Goal: Information Seeking & Learning: Learn about a topic

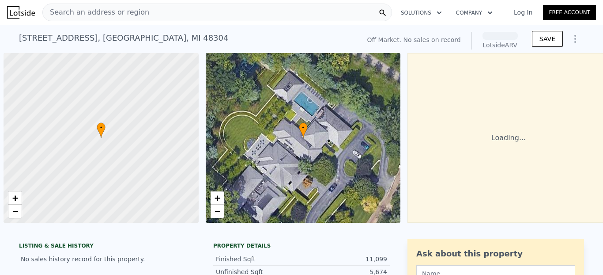
scroll to position [0, 4]
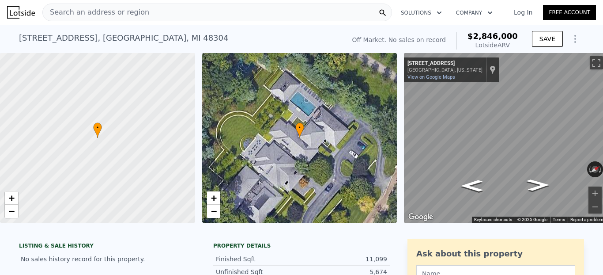
click at [257, 10] on div "Search an address or region" at bounding box center [217, 13] width 350 height 18
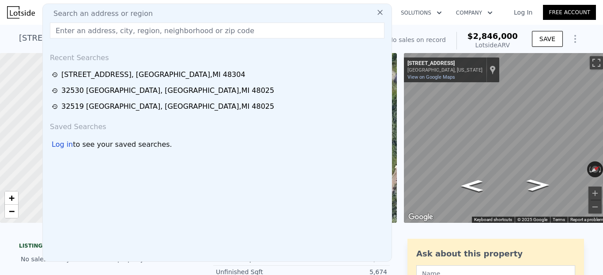
type input "[STREET_ADDRESS]"
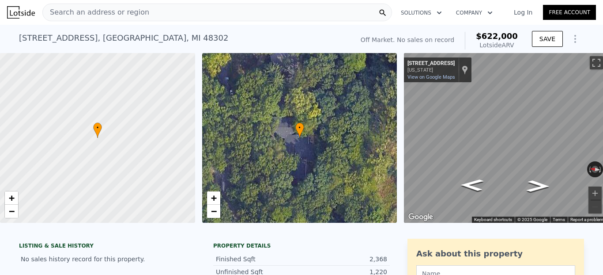
click at [166, 12] on div "Search an address or region" at bounding box center [217, 13] width 350 height 18
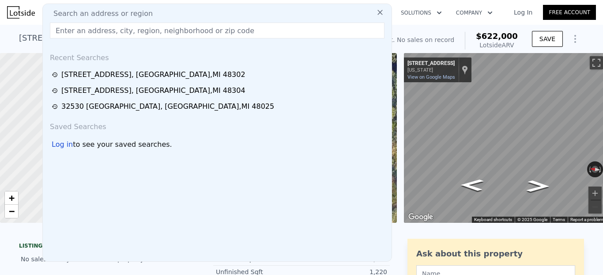
type input "[STREET_ADDRESS]"
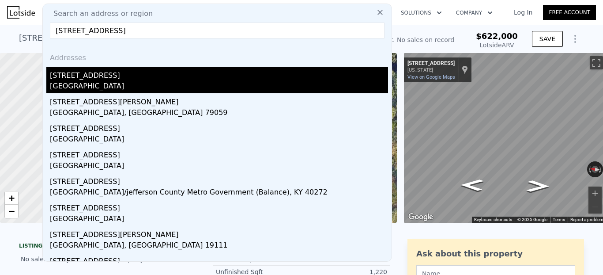
click at [92, 82] on div "[GEOGRAPHIC_DATA]" at bounding box center [219, 87] width 338 height 12
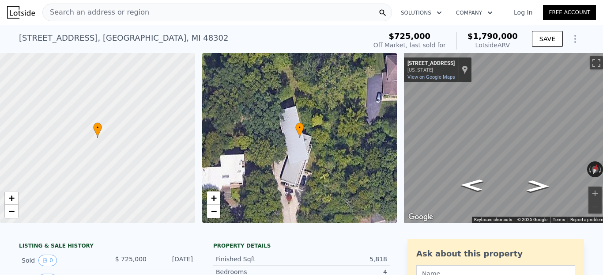
click at [172, 16] on div "Search an address or region" at bounding box center [217, 13] width 350 height 18
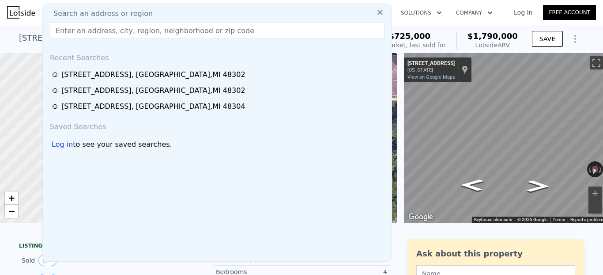
type input "[STREET_ADDRESS]"
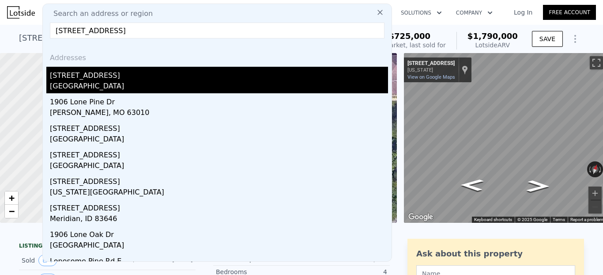
click at [101, 79] on div "[STREET_ADDRESS]" at bounding box center [219, 74] width 338 height 14
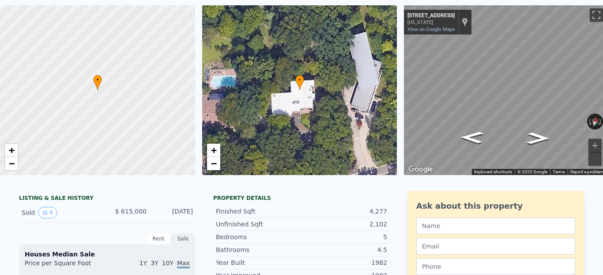
scroll to position [3, 0]
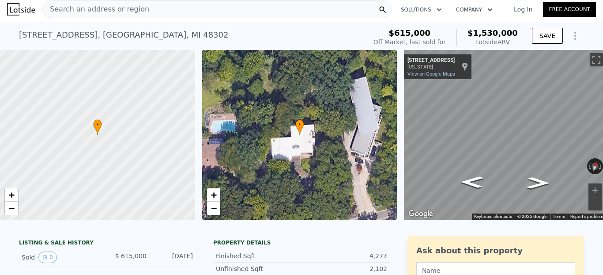
click at [109, 5] on span "Search an address or region" at bounding box center [96, 9] width 106 height 11
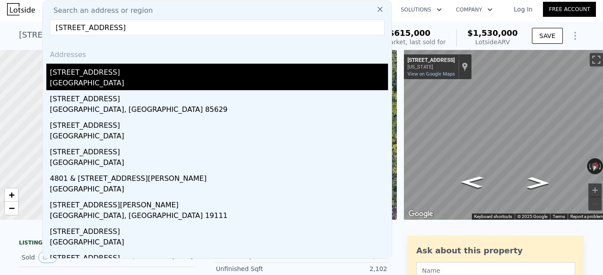
type input "[STREET_ADDRESS]"
click at [110, 69] on div "[STREET_ADDRESS]" at bounding box center [219, 71] width 338 height 14
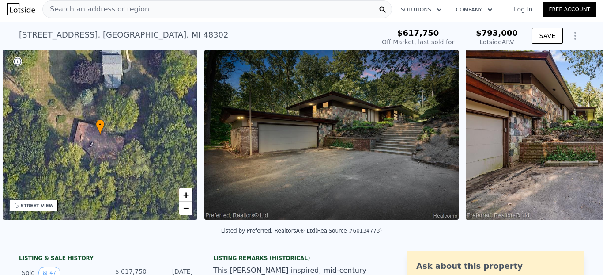
scroll to position [0, 206]
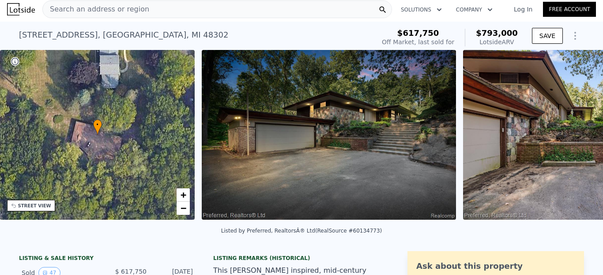
click at [357, 150] on img at bounding box center [329, 134] width 254 height 169
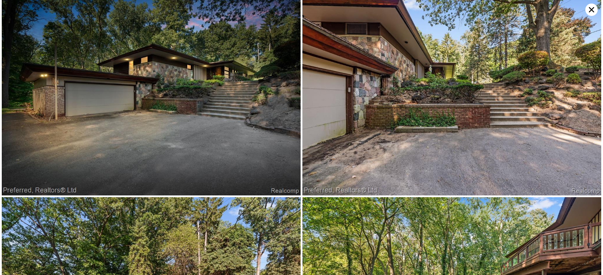
scroll to position [0, 0]
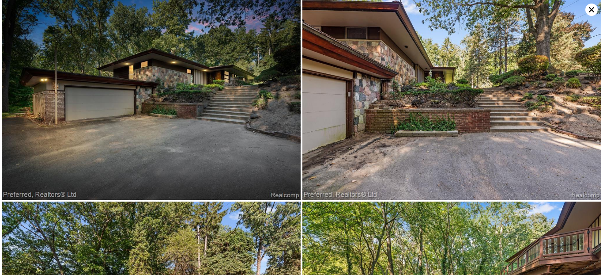
type input "4"
type input "3"
type input "5"
type input "3800"
type input "5743"
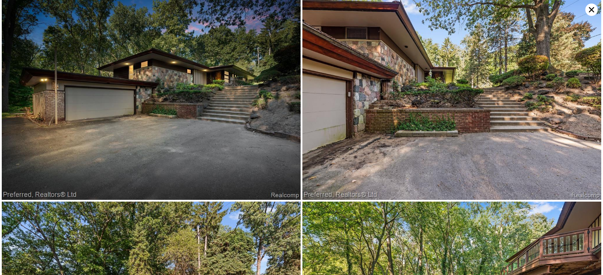
type input "36154.799999999996"
type input "110642.40000000001"
checkbox input "true"
type input "$ 1,530,000"
type input "8"
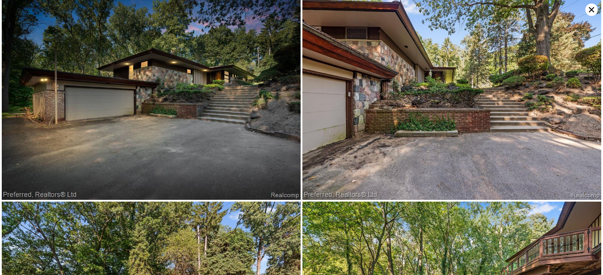
type input "$ 758,707"
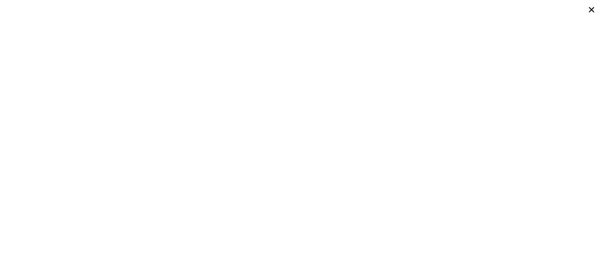
scroll to position [0, 7]
click at [590, 9] on icon at bounding box center [591, 10] width 12 height 12
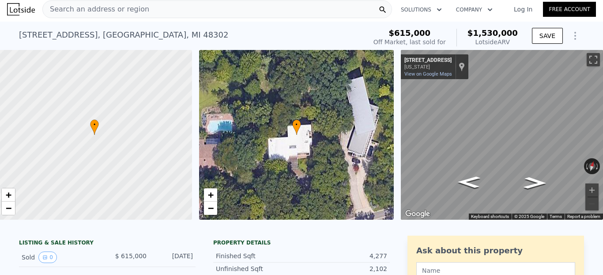
click at [270, 8] on div "Search an address or region" at bounding box center [217, 9] width 350 height 18
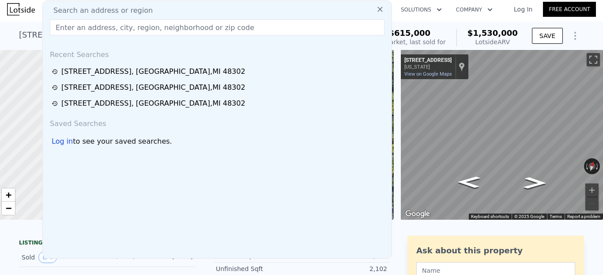
type input "[STREET_ADDRESS]"
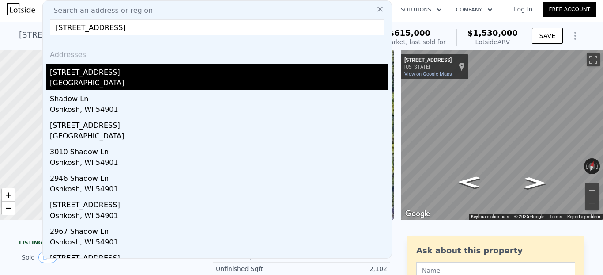
click at [133, 87] on div "[GEOGRAPHIC_DATA]" at bounding box center [219, 84] width 338 height 12
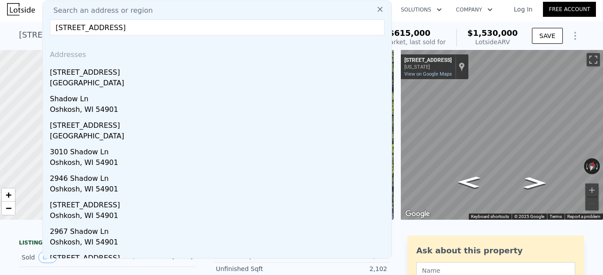
click at [135, 82] on div at bounding box center [94, 134] width 234 height 203
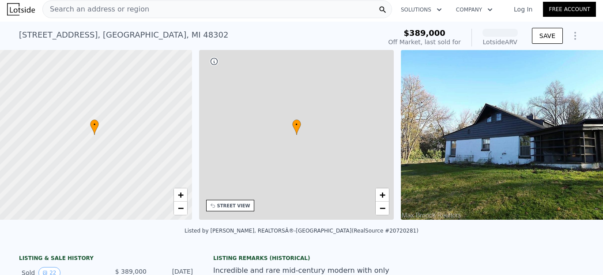
click at [157, 15] on div "Search an address or region" at bounding box center [217, 9] width 350 height 18
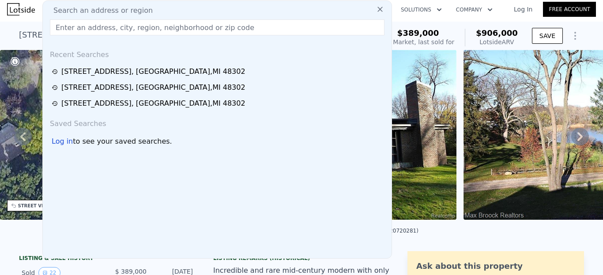
click at [450, 238] on div "Listed by [PERSON_NAME], REALTORSÂ®-[GEOGRAPHIC_DATA] (RealSource #20720281)" at bounding box center [301, 232] width 603 height 21
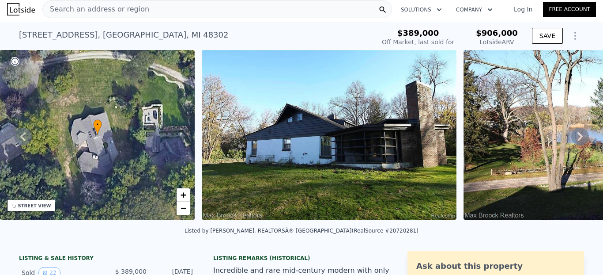
click at [581, 137] on icon at bounding box center [579, 136] width 5 height 9
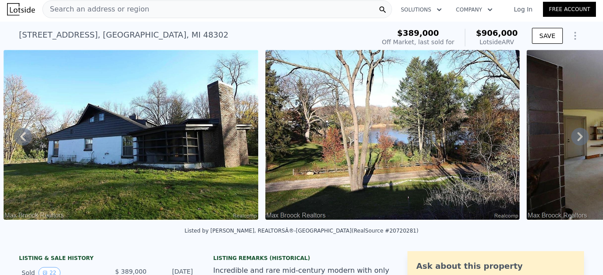
click at [581, 137] on icon at bounding box center [579, 136] width 5 height 9
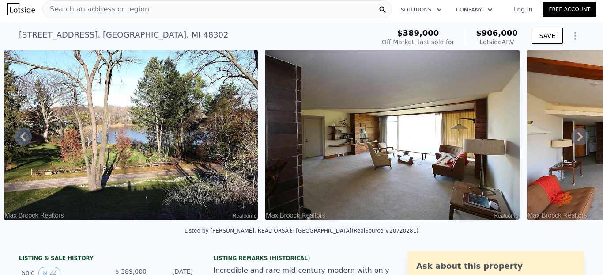
click at [581, 137] on icon at bounding box center [579, 136] width 5 height 9
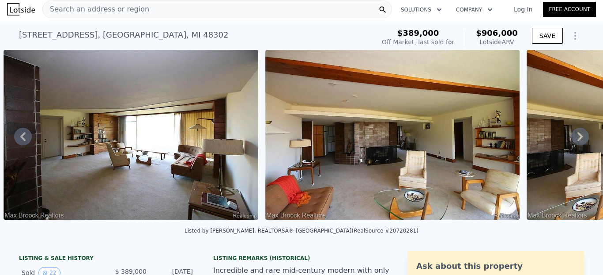
click at [581, 137] on icon at bounding box center [579, 136] width 5 height 9
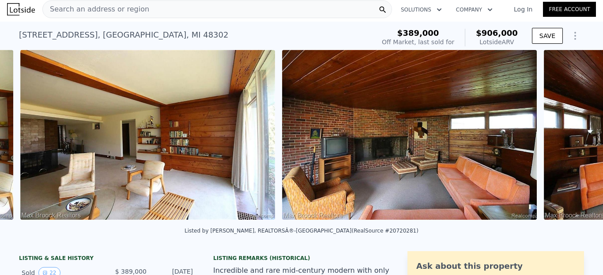
scroll to position [0, 1450]
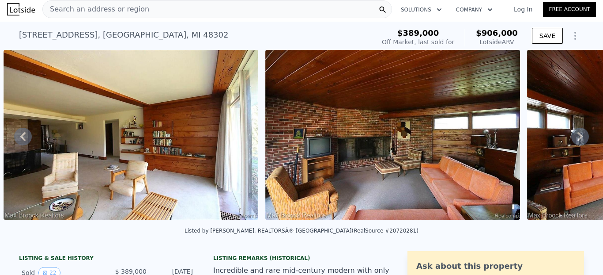
click at [581, 137] on icon at bounding box center [579, 136] width 5 height 9
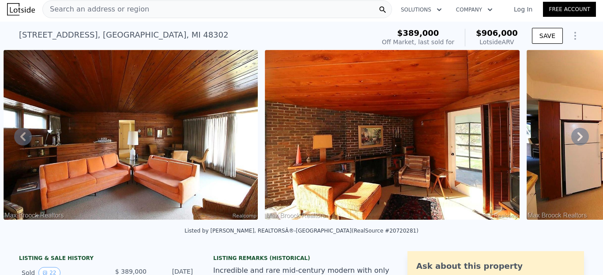
click at [581, 137] on icon at bounding box center [579, 136] width 5 height 9
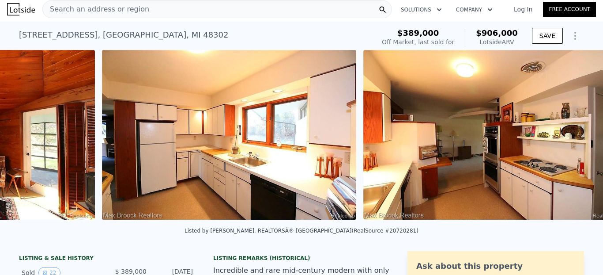
scroll to position [0, 2496]
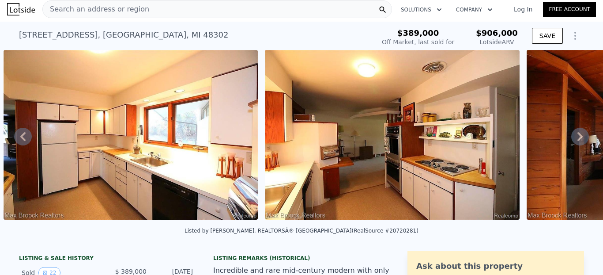
click at [581, 137] on icon at bounding box center [579, 136] width 5 height 9
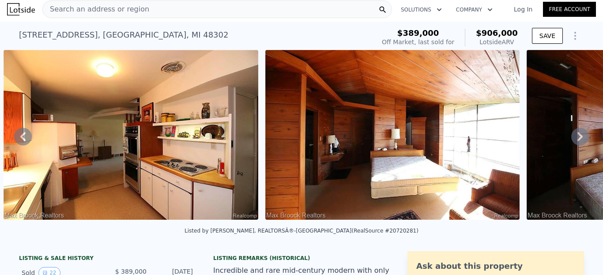
click at [581, 137] on icon at bounding box center [579, 136] width 5 height 9
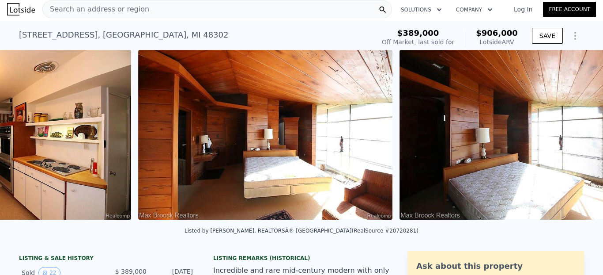
scroll to position [0, 3019]
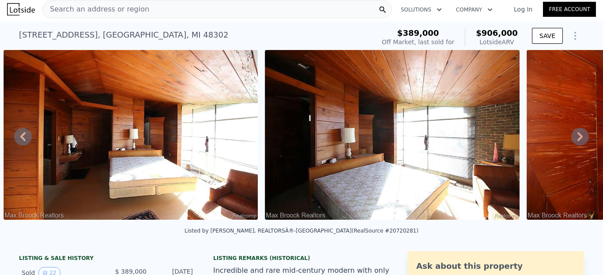
click at [581, 137] on icon at bounding box center [579, 136] width 5 height 9
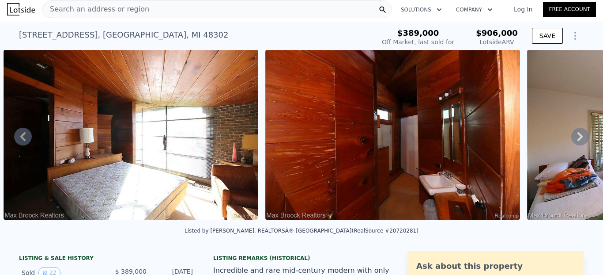
click at [581, 137] on icon at bounding box center [579, 136] width 5 height 9
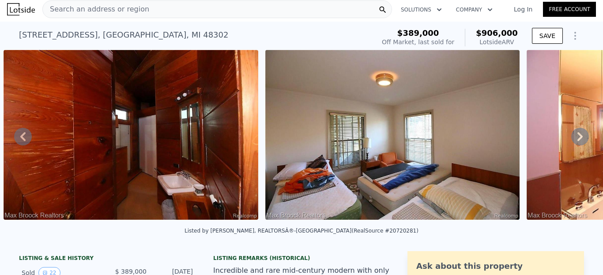
click at [581, 137] on icon at bounding box center [579, 136] width 5 height 9
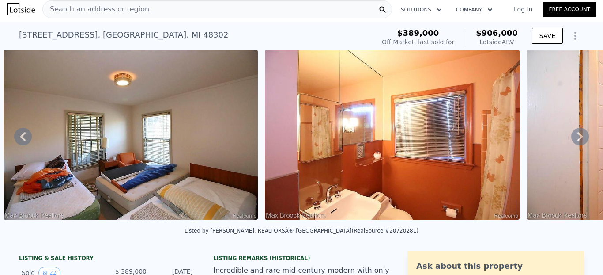
click at [581, 137] on icon at bounding box center [579, 136] width 5 height 9
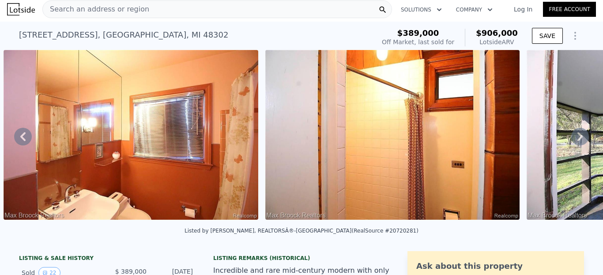
click at [581, 137] on icon at bounding box center [579, 136] width 5 height 9
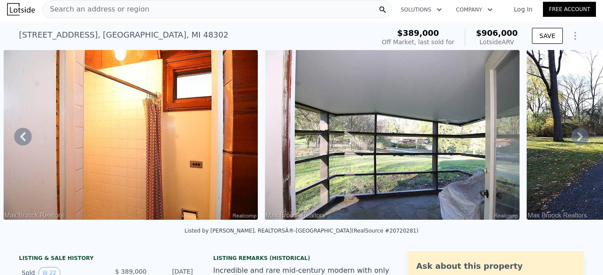
click at [581, 137] on icon at bounding box center [579, 136] width 5 height 9
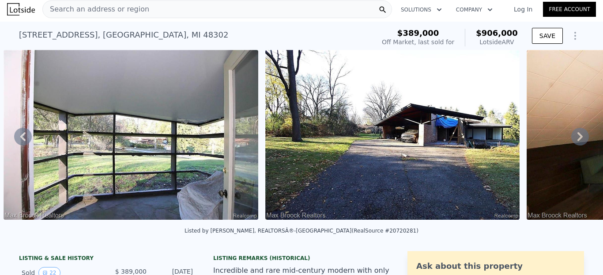
click at [581, 137] on icon at bounding box center [579, 136] width 5 height 9
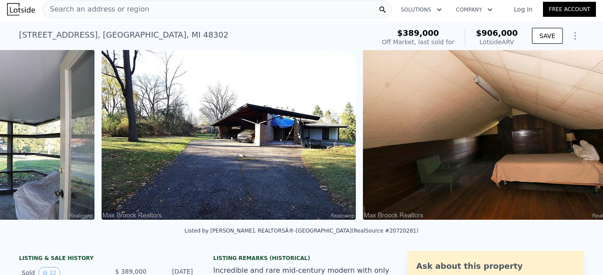
scroll to position [0, 4850]
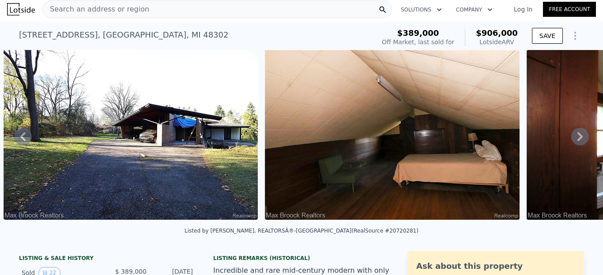
click at [581, 137] on icon at bounding box center [579, 136] width 5 height 9
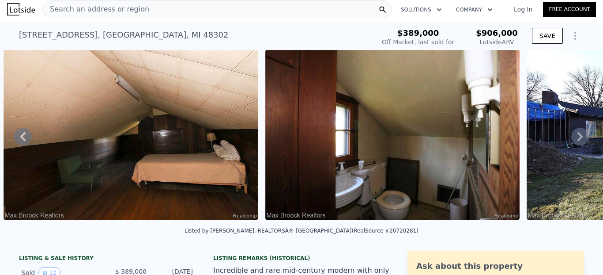
click at [581, 137] on icon at bounding box center [579, 136] width 5 height 9
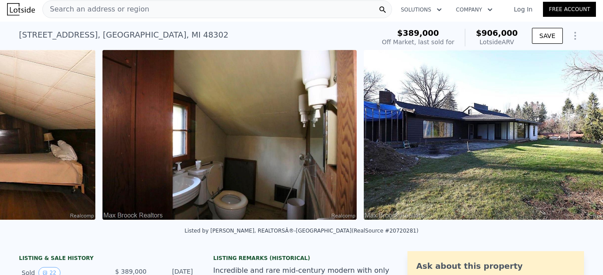
scroll to position [0, 5373]
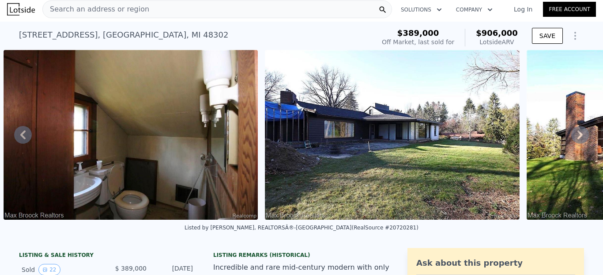
click at [581, 137] on icon at bounding box center [580, 135] width 18 height 18
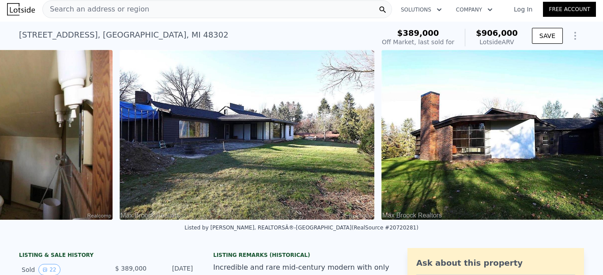
scroll to position [0, 5555]
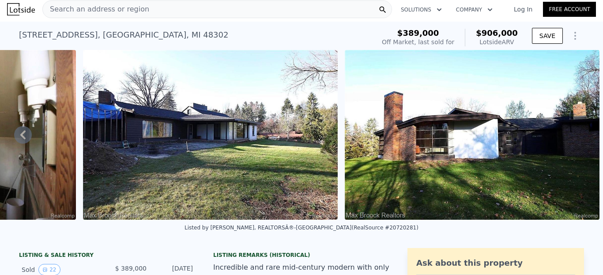
click at [581, 137] on img at bounding box center [472, 134] width 255 height 169
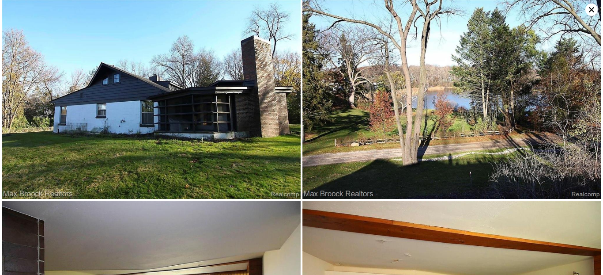
scroll to position [0, 0]
click at [592, 12] on icon at bounding box center [591, 10] width 12 height 12
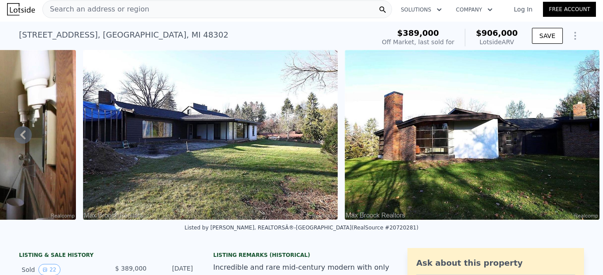
click at [212, 10] on div "Search an address or region" at bounding box center [217, 9] width 350 height 18
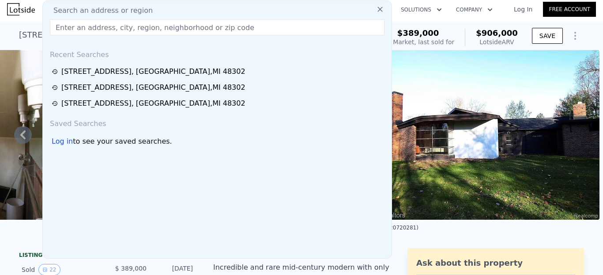
type input "[STREET_ADDRESS]"
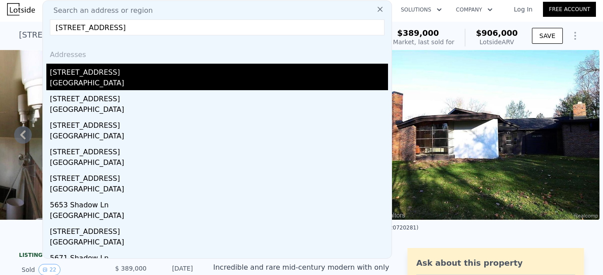
click at [94, 78] on div "[GEOGRAPHIC_DATA]" at bounding box center [219, 84] width 338 height 12
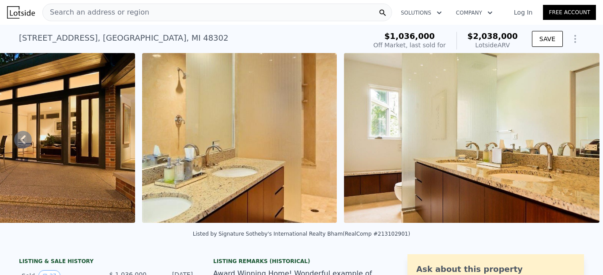
click at [23, 137] on icon at bounding box center [22, 139] width 5 height 9
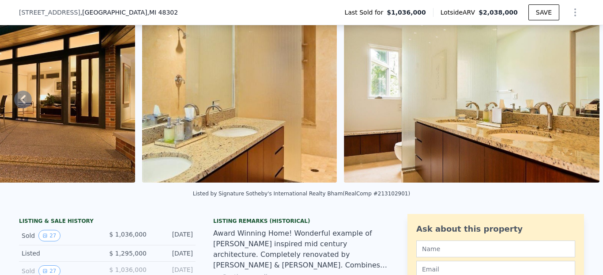
scroll to position [90, 0]
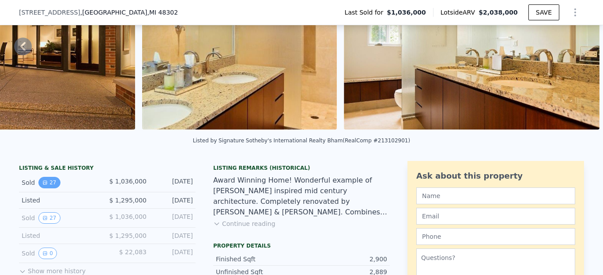
click at [49, 182] on button "27" at bounding box center [49, 182] width 22 height 11
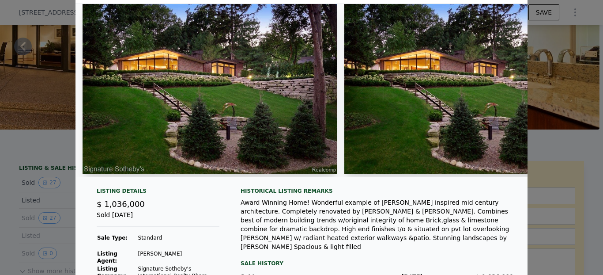
scroll to position [0, 0]
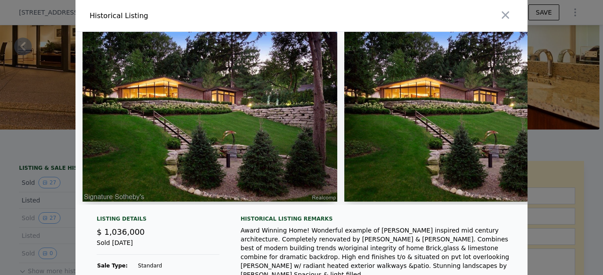
click at [433, 132] on img at bounding box center [471, 116] width 255 height 169
click at [291, 138] on img at bounding box center [210, 116] width 255 height 169
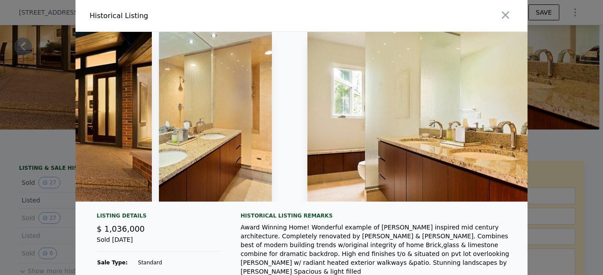
scroll to position [0, 6058]
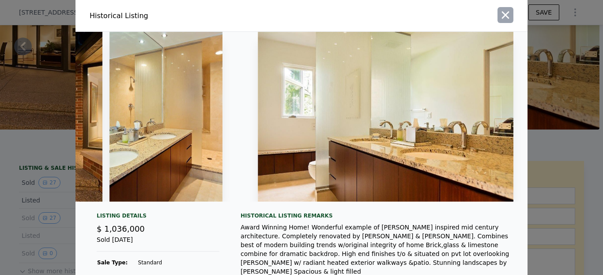
click at [508, 16] on icon "button" at bounding box center [505, 15] width 12 height 12
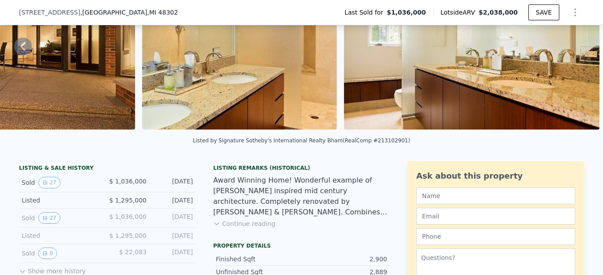
click at [239, 222] on button "Continue reading" at bounding box center [244, 223] width 62 height 9
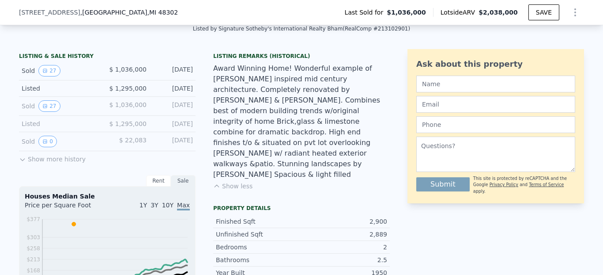
scroll to position [0, 0]
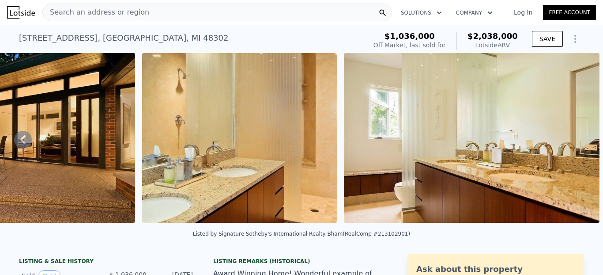
click at [149, 13] on div "Search an address or region" at bounding box center [217, 13] width 350 height 18
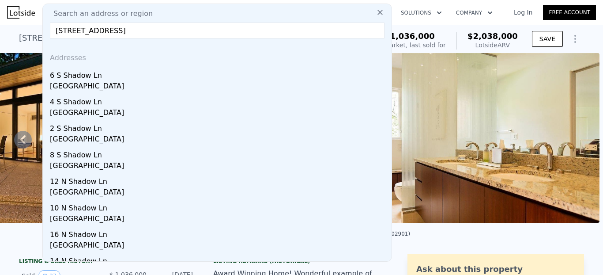
click at [109, 32] on input "[STREET_ADDRESS]" at bounding box center [217, 31] width 335 height 16
drag, startPoint x: 118, startPoint y: 31, endPoint x: 191, endPoint y: 31, distance: 72.4
click at [191, 31] on input "[STREET_ADDRESS]" at bounding box center [217, 31] width 335 height 16
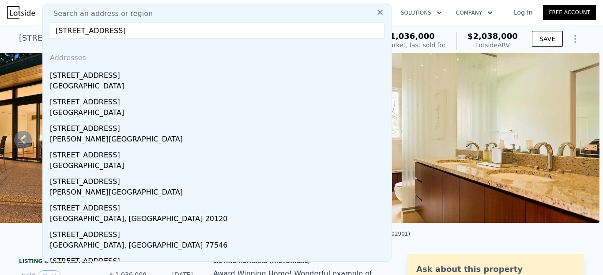
click at [121, 28] on input "[STREET_ADDRESS]" at bounding box center [217, 31] width 335 height 16
paste input "[STREET_ADDRESS]"
type input "[STREET_ADDRESS]"
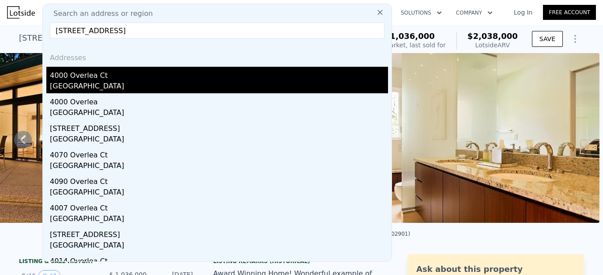
click at [120, 79] on div "4000 Overlea Ct" at bounding box center [219, 74] width 338 height 14
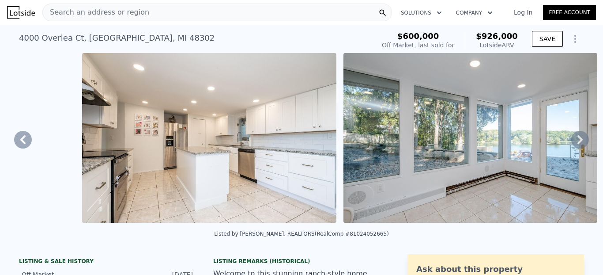
scroll to position [0, 5453]
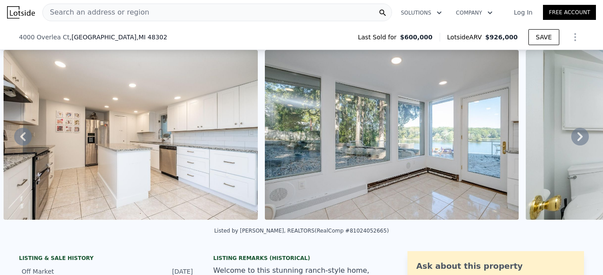
click at [582, 135] on icon at bounding box center [580, 137] width 18 height 18
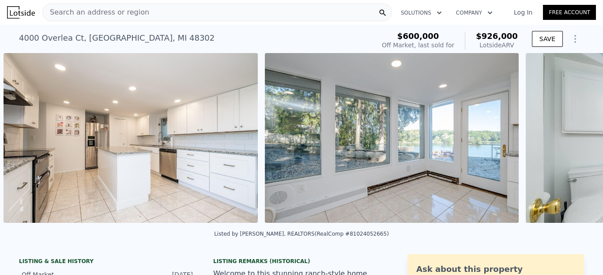
scroll to position [0, 5714]
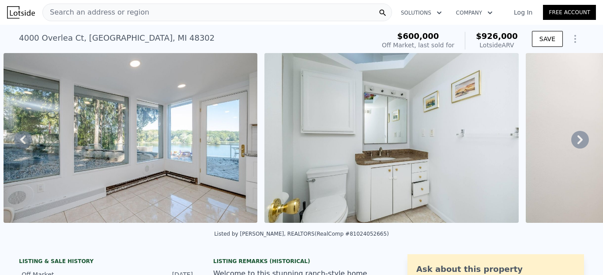
click at [433, 152] on img at bounding box center [391, 137] width 254 height 169
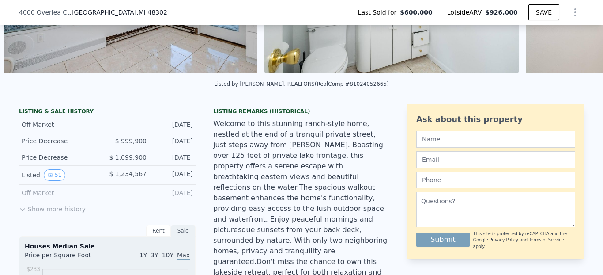
scroll to position [0, 0]
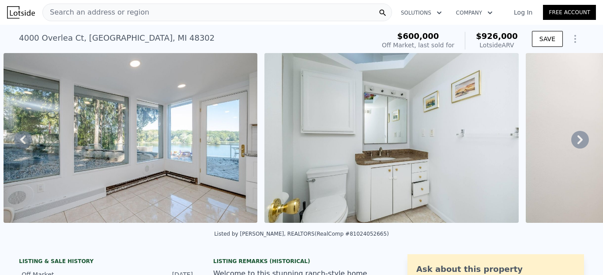
click at [127, 10] on span "Search an address or region" at bounding box center [96, 12] width 106 height 11
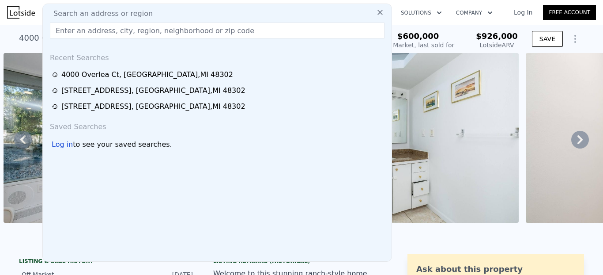
type input "Overlea"
click at [195, 25] on input "text" at bounding box center [217, 31] width 335 height 16
paste input "[STREET_ADDRESS]"
type input "[STREET_ADDRESS]"
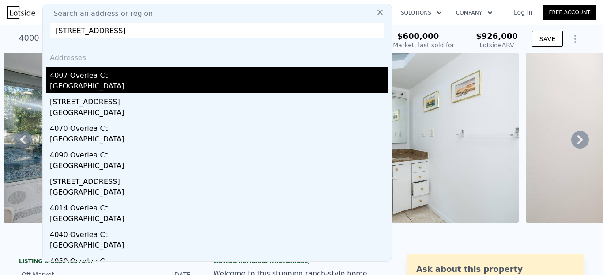
click at [131, 80] on div "4007 Overlea Ct" at bounding box center [219, 74] width 338 height 14
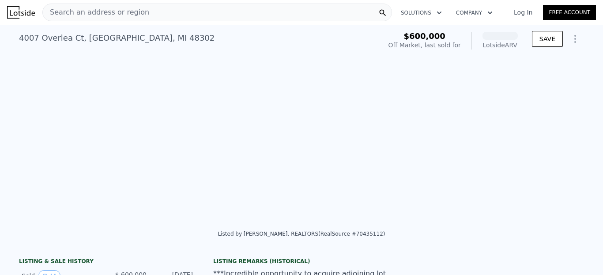
scroll to position [0, 5655]
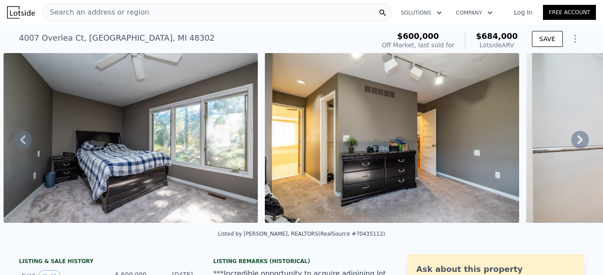
click at [21, 139] on icon at bounding box center [22, 139] width 5 height 9
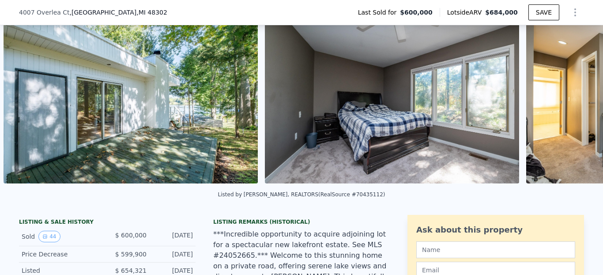
scroll to position [64, 0]
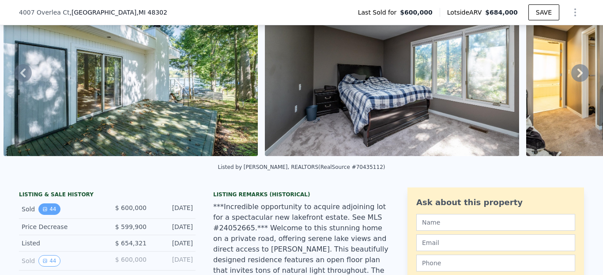
click at [51, 209] on button "44" at bounding box center [49, 208] width 22 height 11
click at [27, 73] on icon at bounding box center [23, 73] width 18 height 18
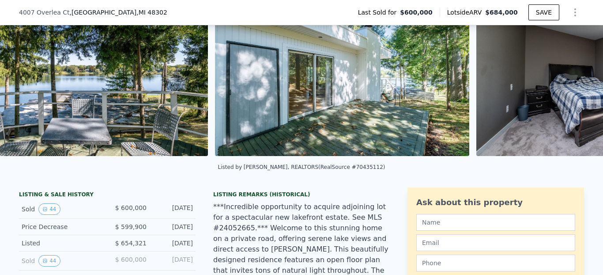
scroll to position [0, 5251]
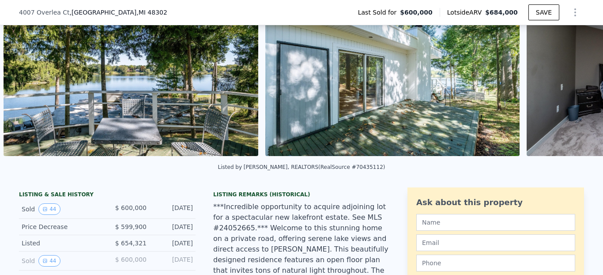
click at [27, 73] on img at bounding box center [131, 70] width 254 height 169
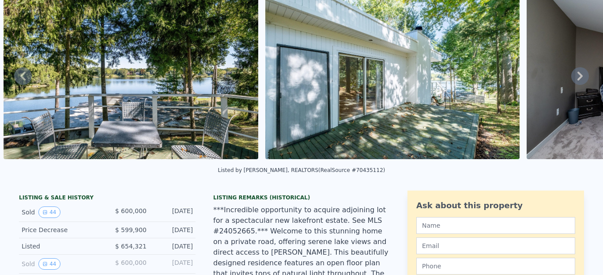
scroll to position [0, 0]
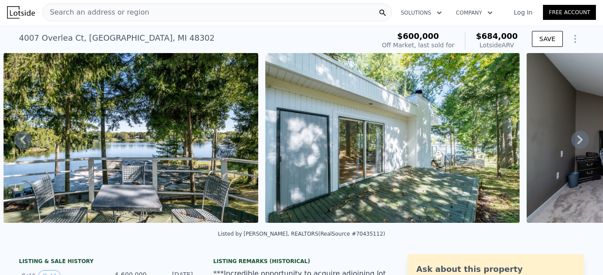
click at [70, 12] on span "Search an address or region" at bounding box center [96, 12] width 106 height 11
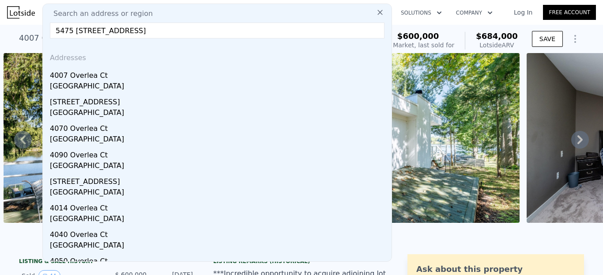
click at [86, 32] on input "5475 [STREET_ADDRESS]" at bounding box center [217, 31] width 335 height 16
click at [203, 36] on input "[STREET_ADDRESS]" at bounding box center [217, 31] width 335 height 16
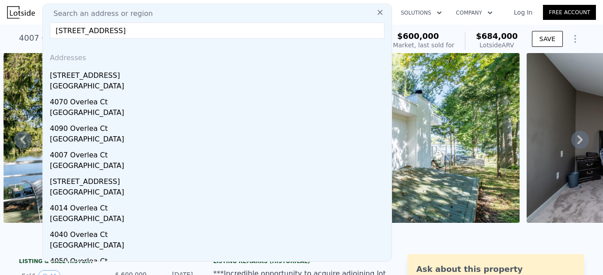
paste input "4040"
type input "[STREET_ADDRESS]"
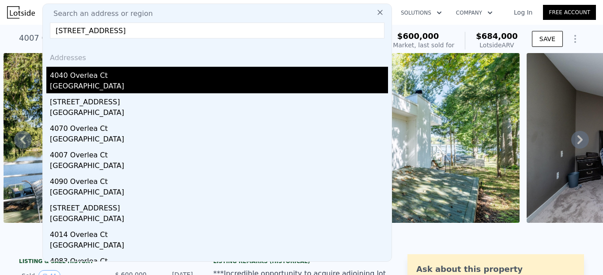
click at [94, 79] on div "4040 Overlea Ct" at bounding box center [219, 74] width 338 height 14
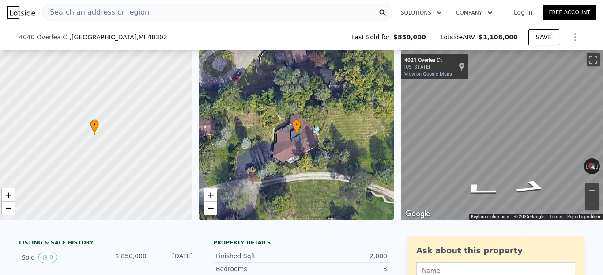
scroll to position [56, 0]
